Goal: Information Seeking & Learning: Learn about a topic

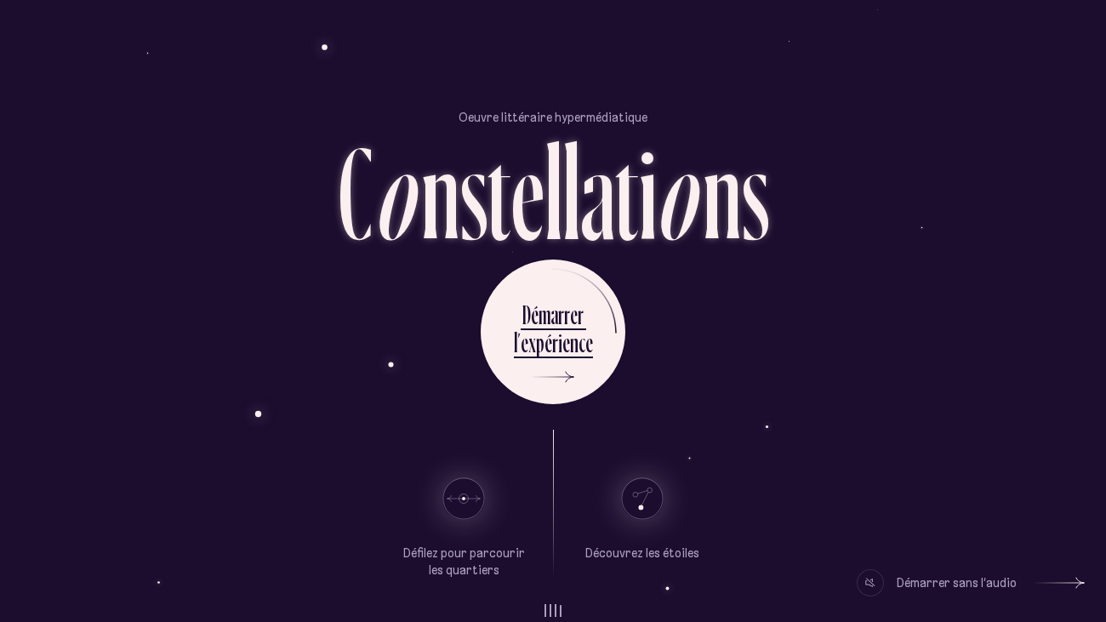
click at [983, 476] on div "Démarrer sans l’audio" at bounding box center [957, 582] width 120 height 27
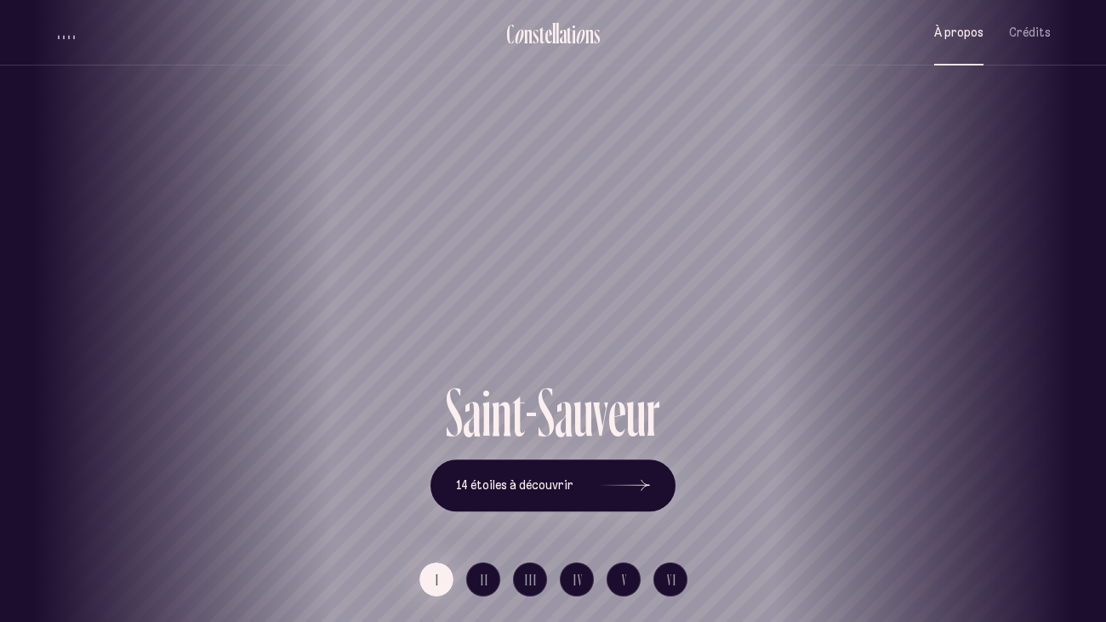
click at [949, 36] on span "À propos" at bounding box center [958, 33] width 49 height 14
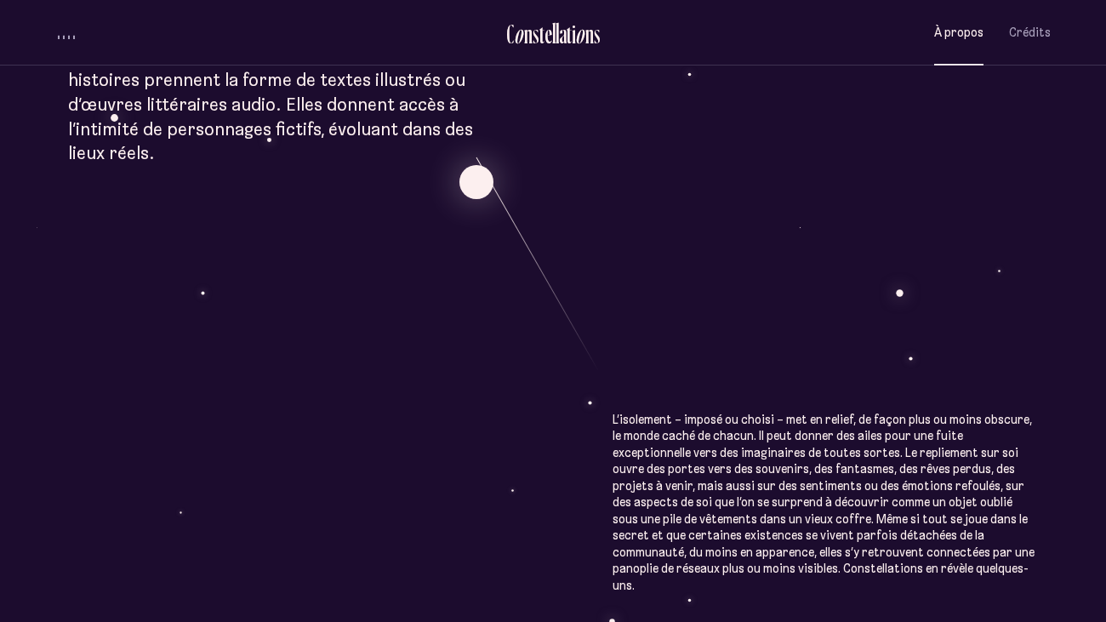
scroll to position [765, 0]
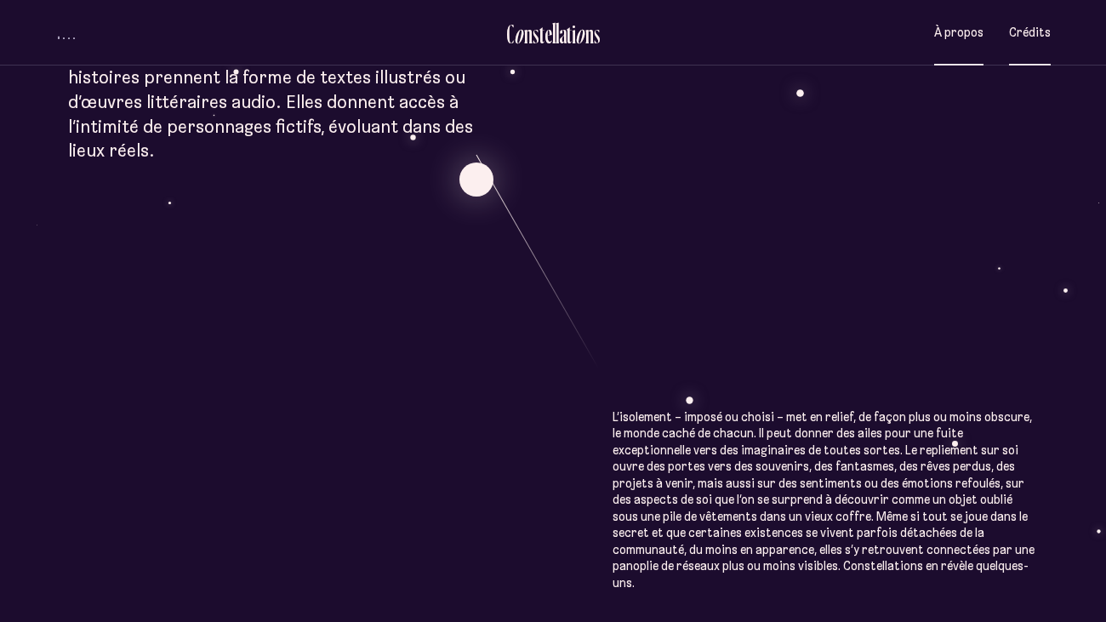
click at [1039, 41] on button "Crédits" at bounding box center [1030, 33] width 42 height 40
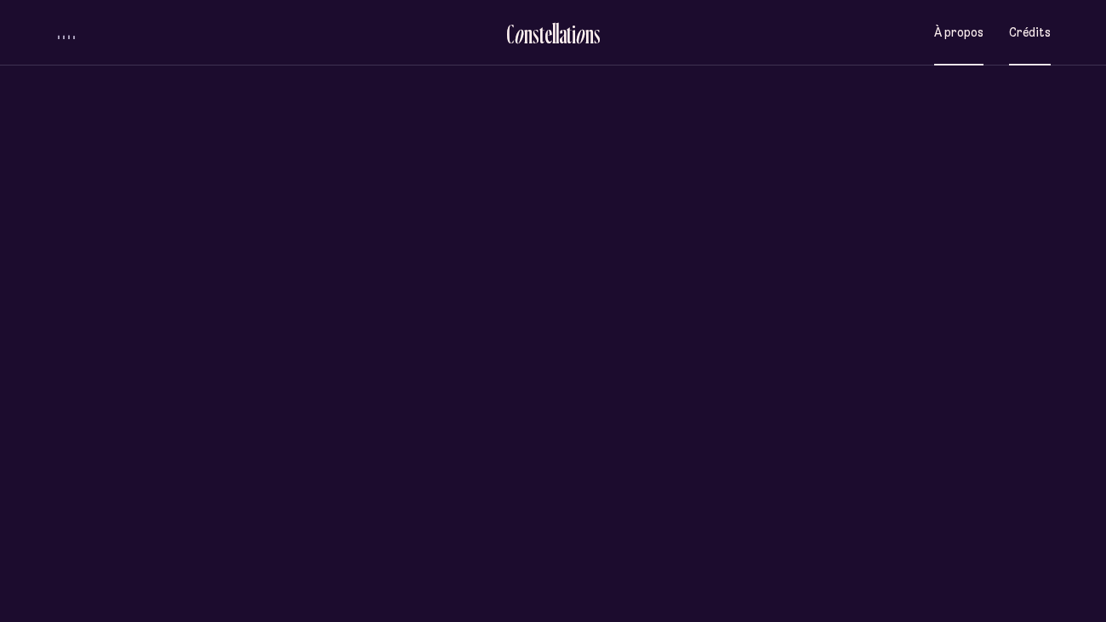
scroll to position [0, 0]
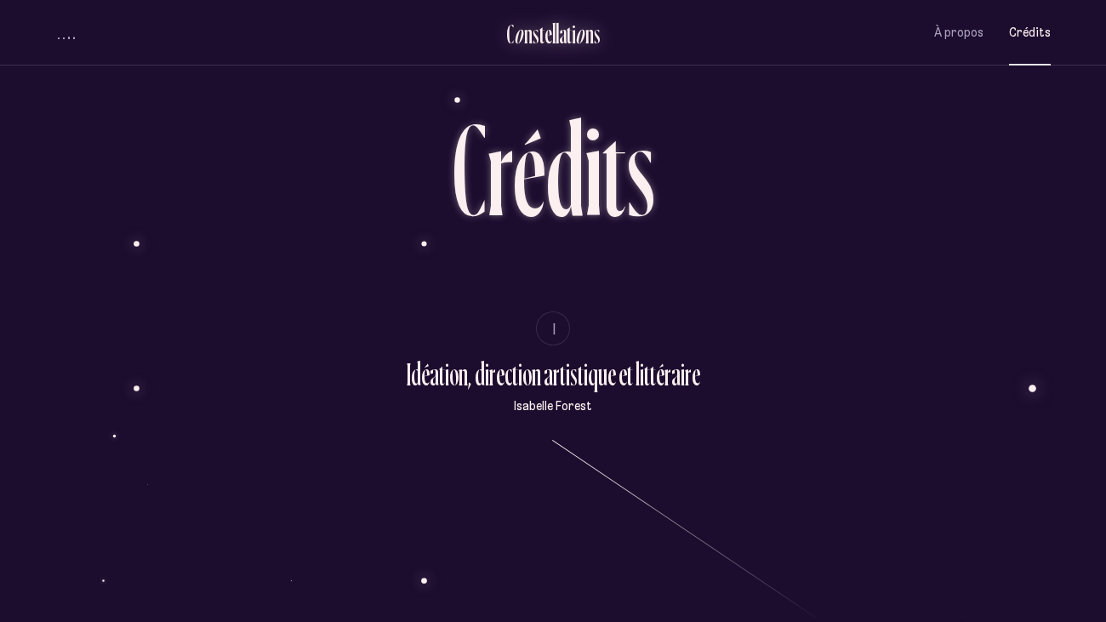
click at [539, 35] on div "t" at bounding box center [541, 34] width 5 height 28
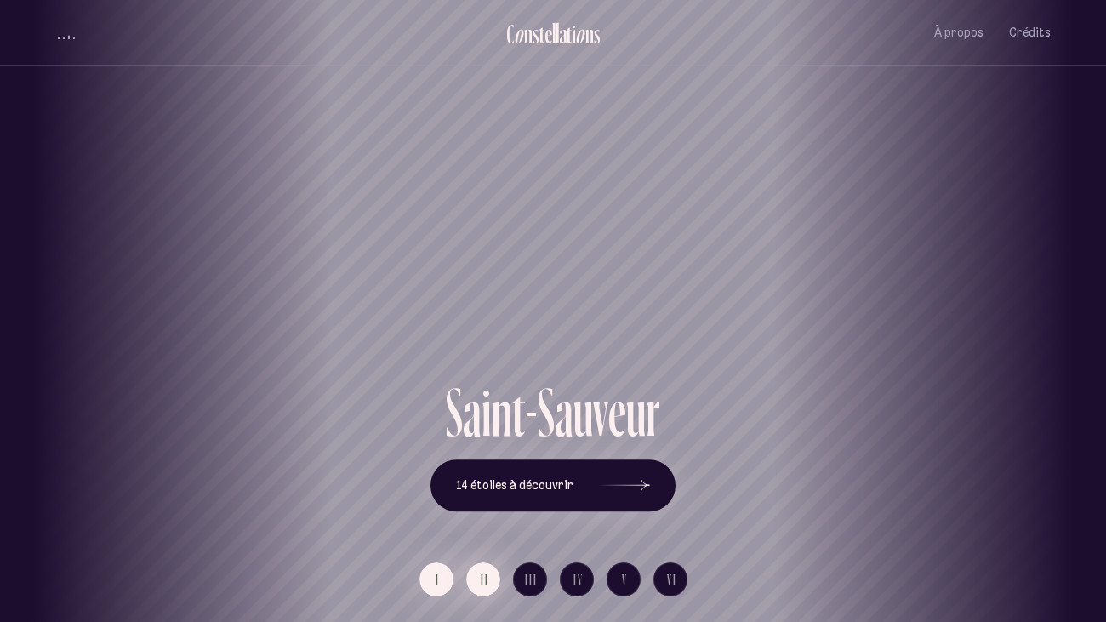
click at [475, 476] on button "II" at bounding box center [483, 579] width 34 height 34
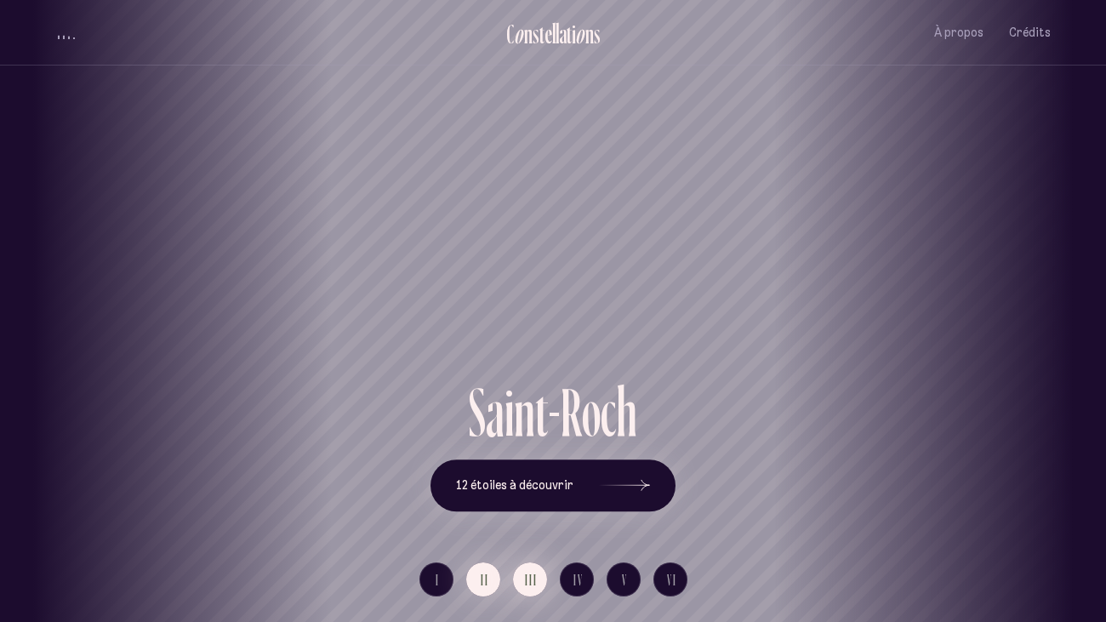
click at [538, 476] on button "III" at bounding box center [530, 579] width 34 height 34
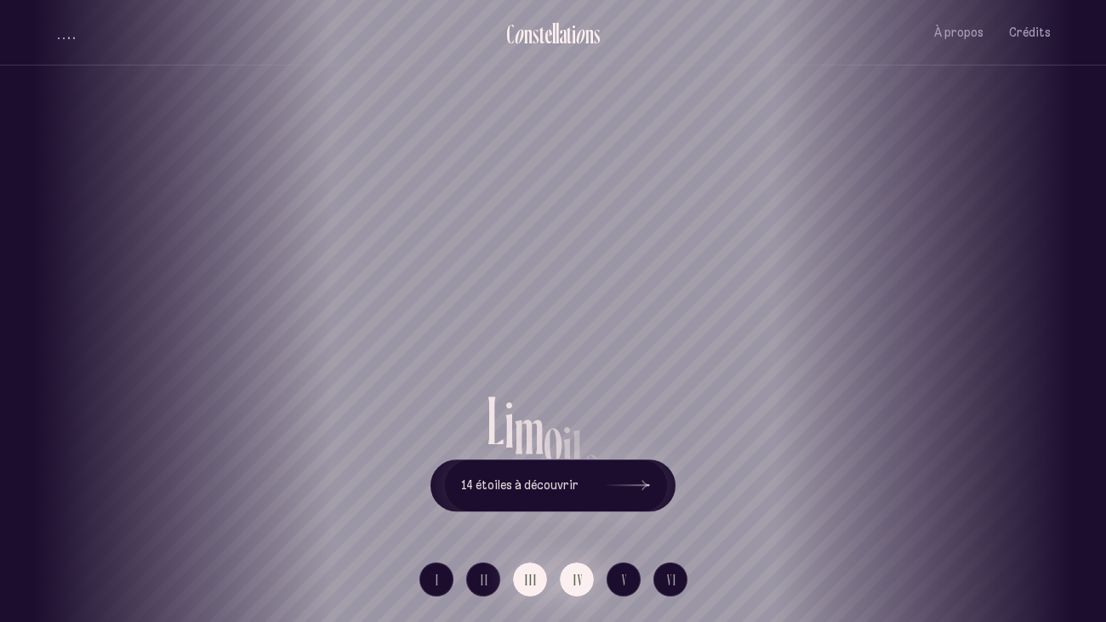
click at [575, 476] on span "IV" at bounding box center [578, 579] width 10 height 14
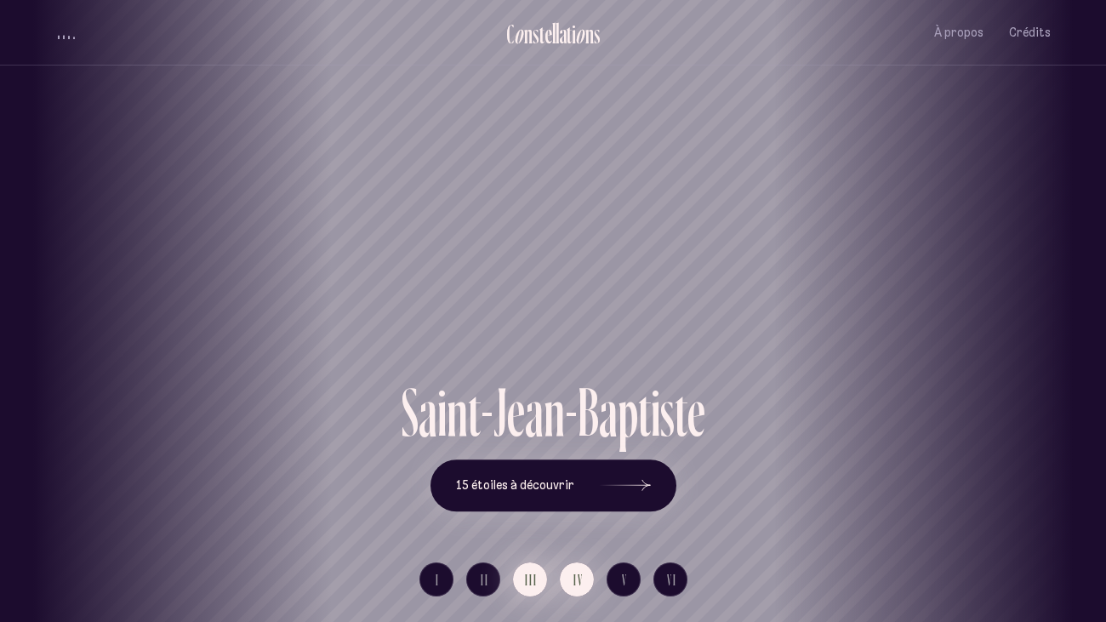
click at [526, 476] on span "III" at bounding box center [531, 579] width 13 height 14
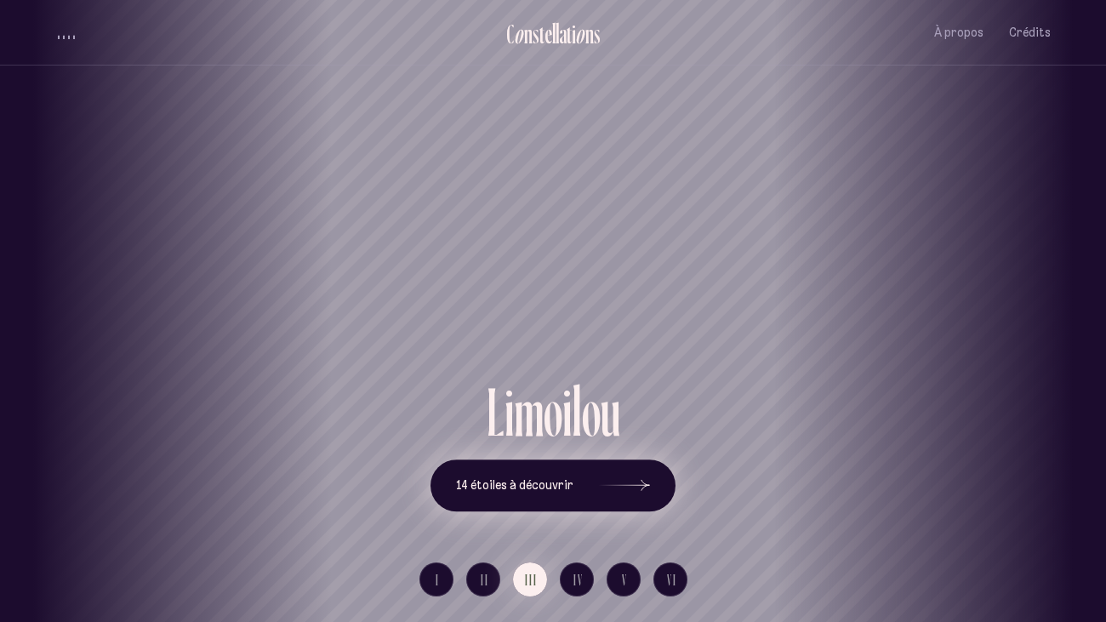
click at [562, 476] on button "14 étoiles à découvrir" at bounding box center [552, 485] width 245 height 53
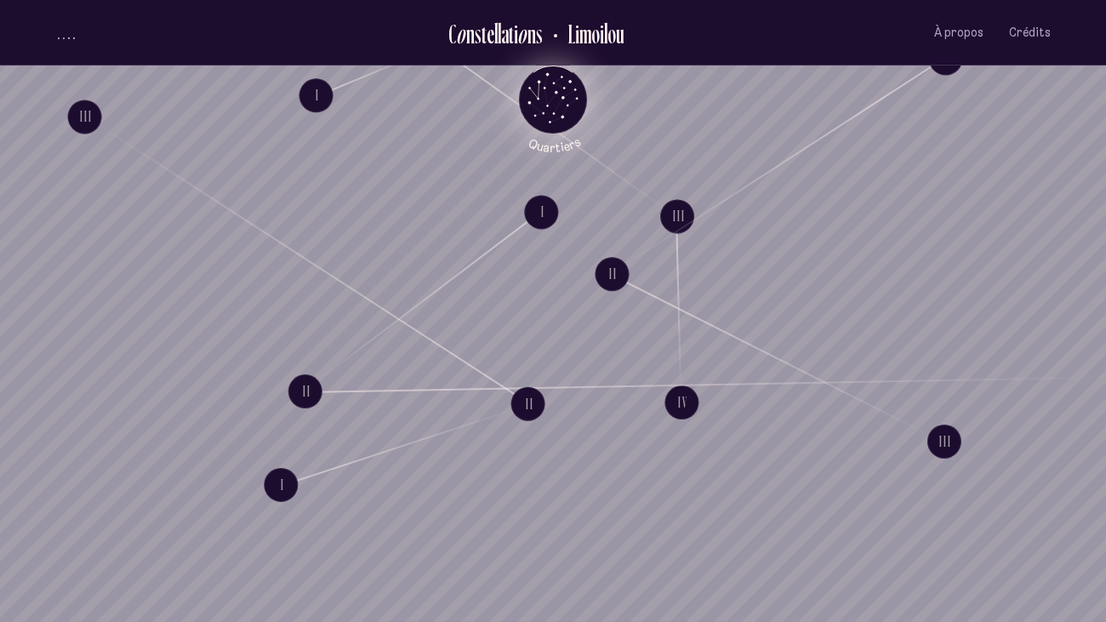
click at [563, 109] on icon "Quartiers" at bounding box center [554, 127] width 100 height 52
